Goal: Navigation & Orientation: Find specific page/section

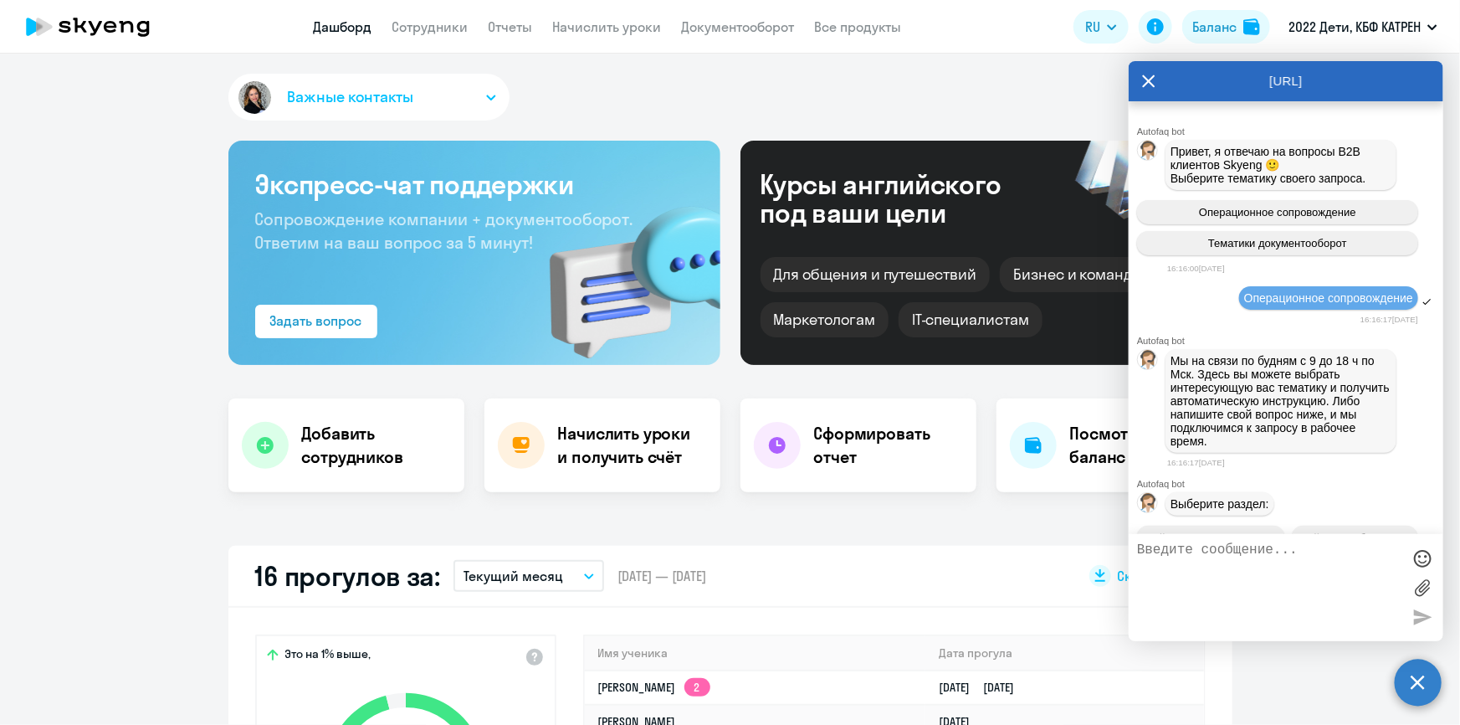
scroll to position [70454, 0]
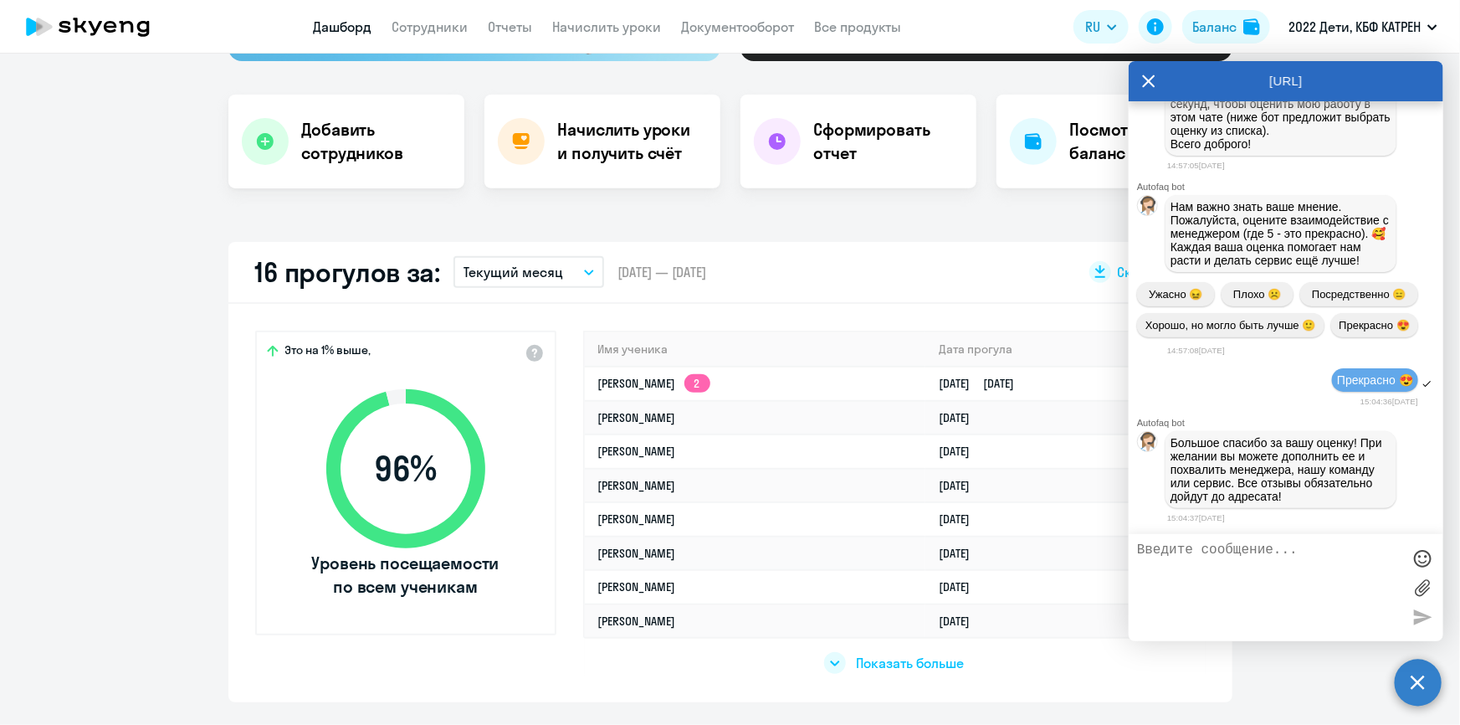
click at [1148, 81] on icon at bounding box center [1149, 81] width 13 height 13
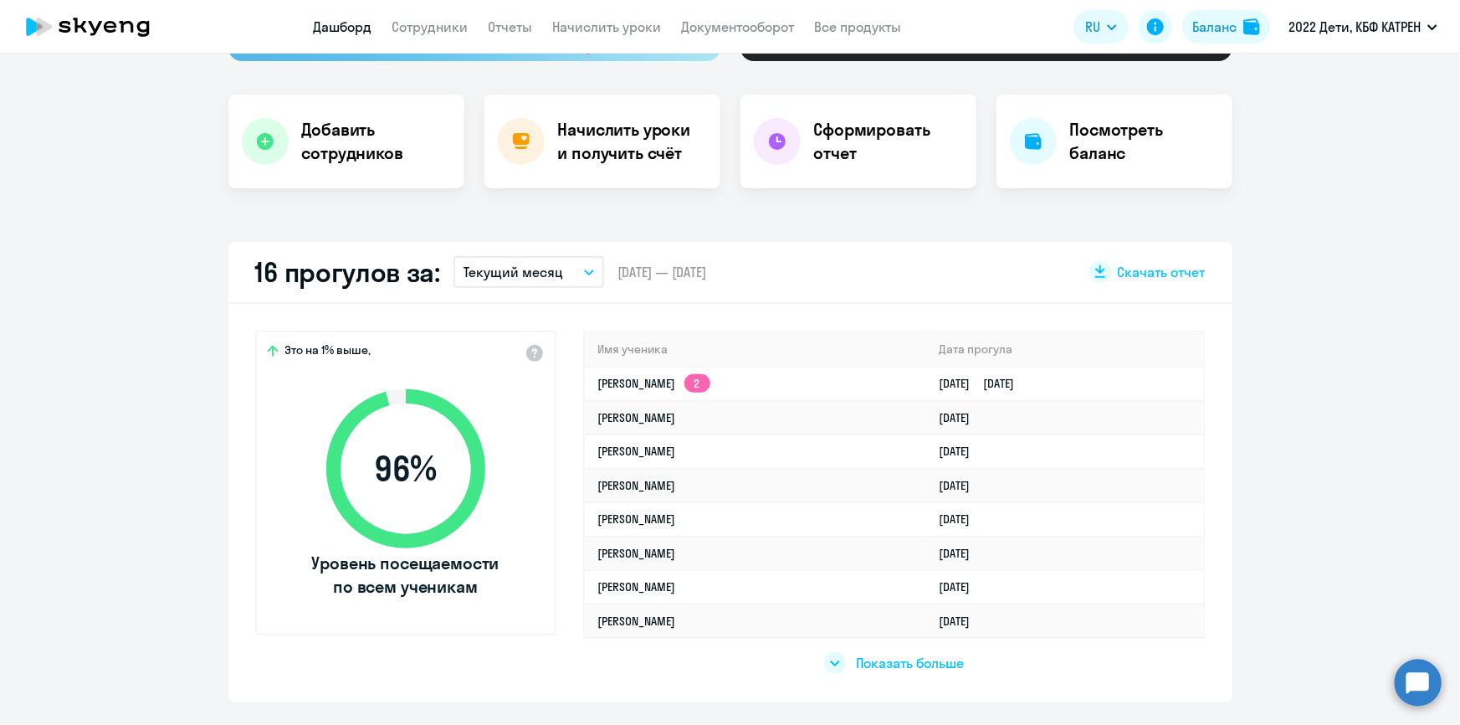
click at [346, 30] on link "Дашборд" at bounding box center [343, 26] width 59 height 17
click at [422, 28] on link "Сотрудники" at bounding box center [431, 26] width 76 height 17
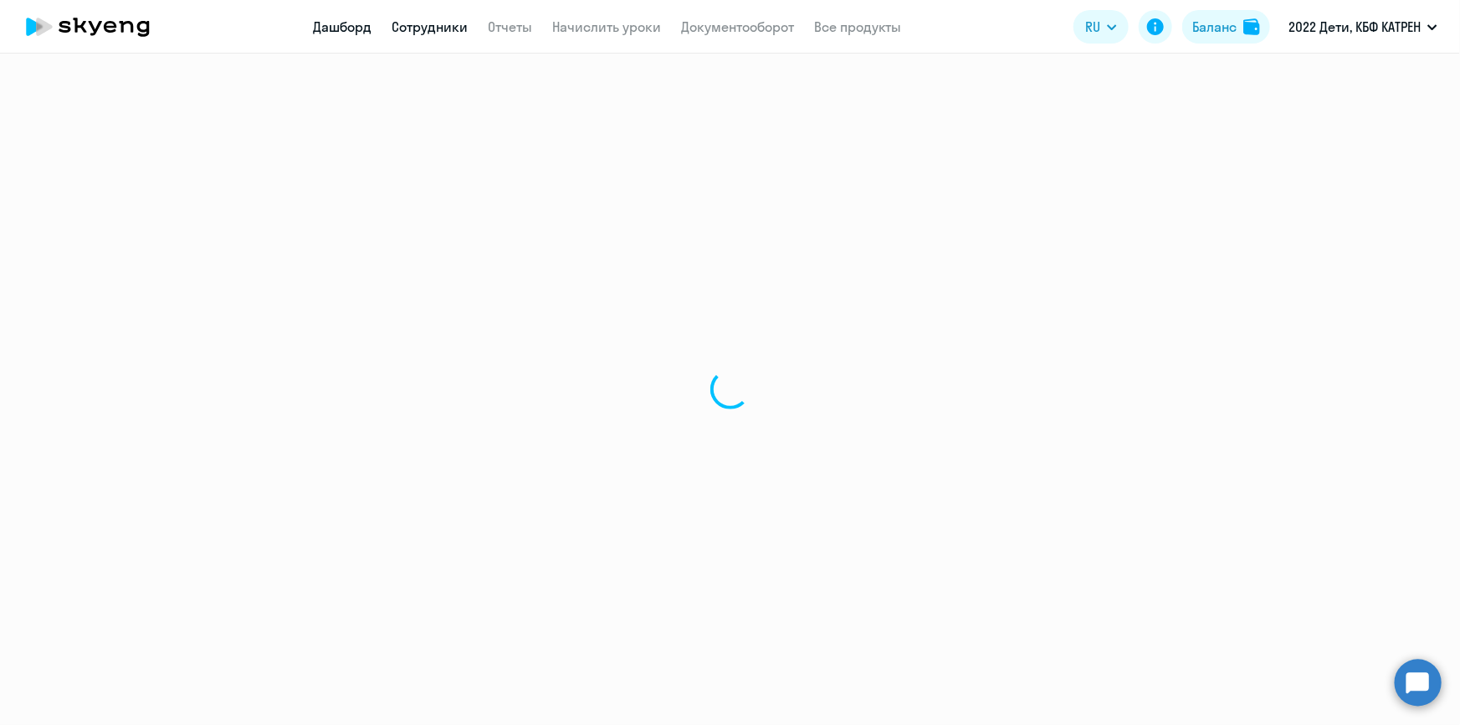
select select "30"
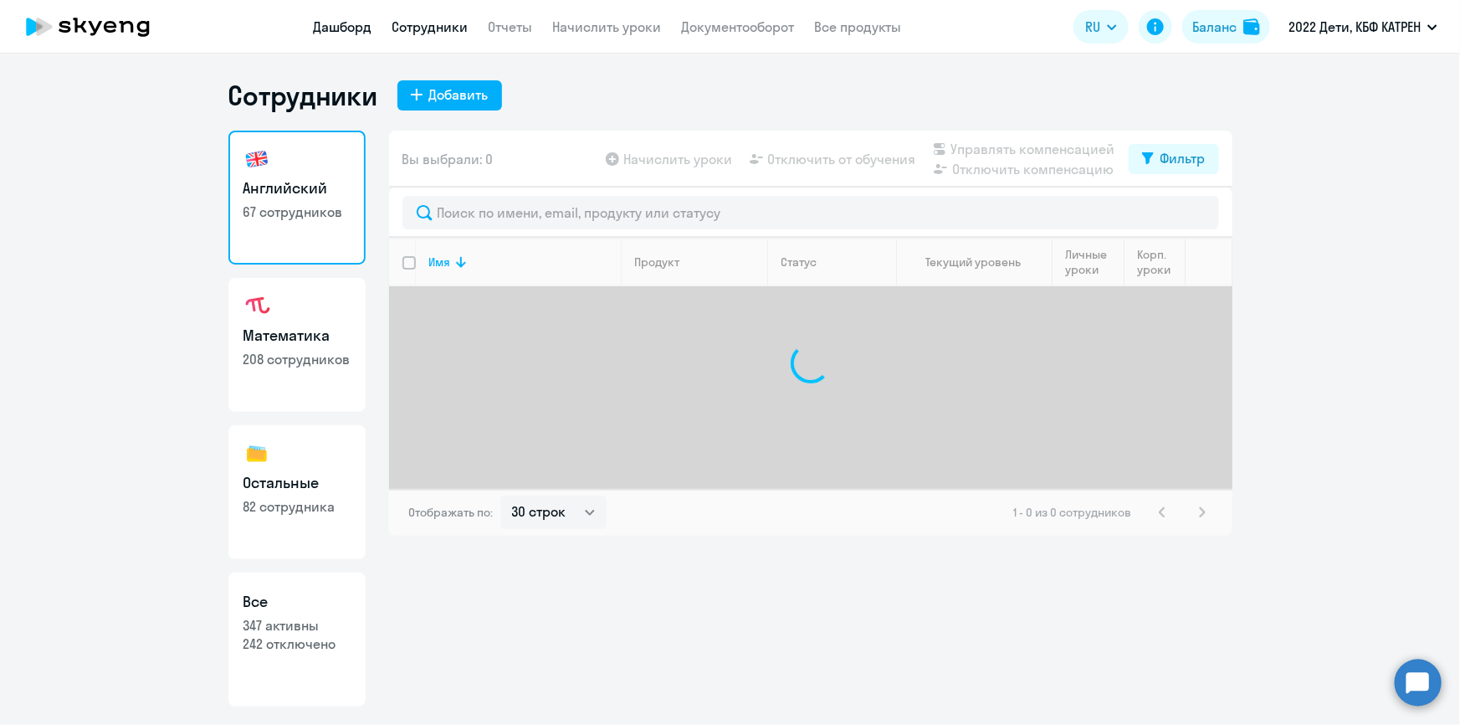
click at [343, 26] on link "Дашборд" at bounding box center [343, 26] width 59 height 17
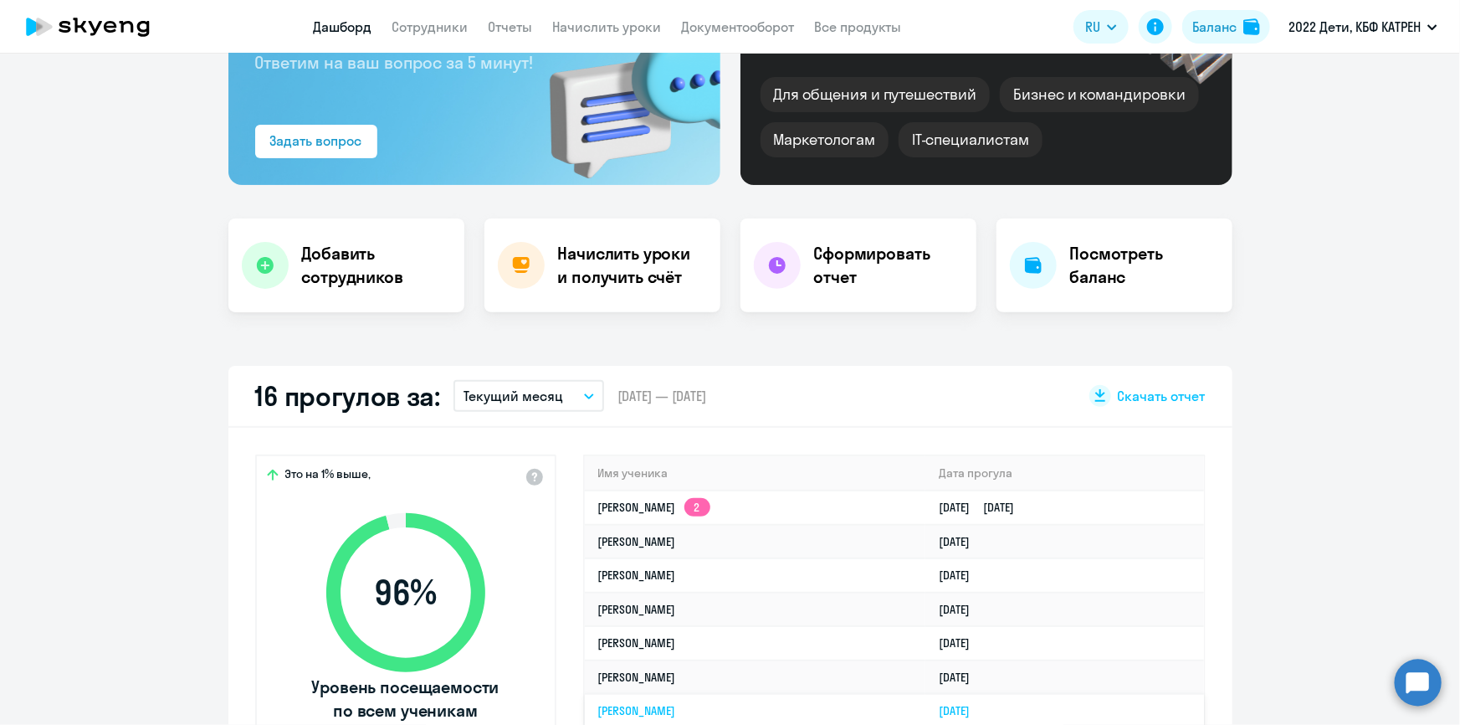
scroll to position [456, 0]
